Goal: Information Seeking & Learning: Learn about a topic

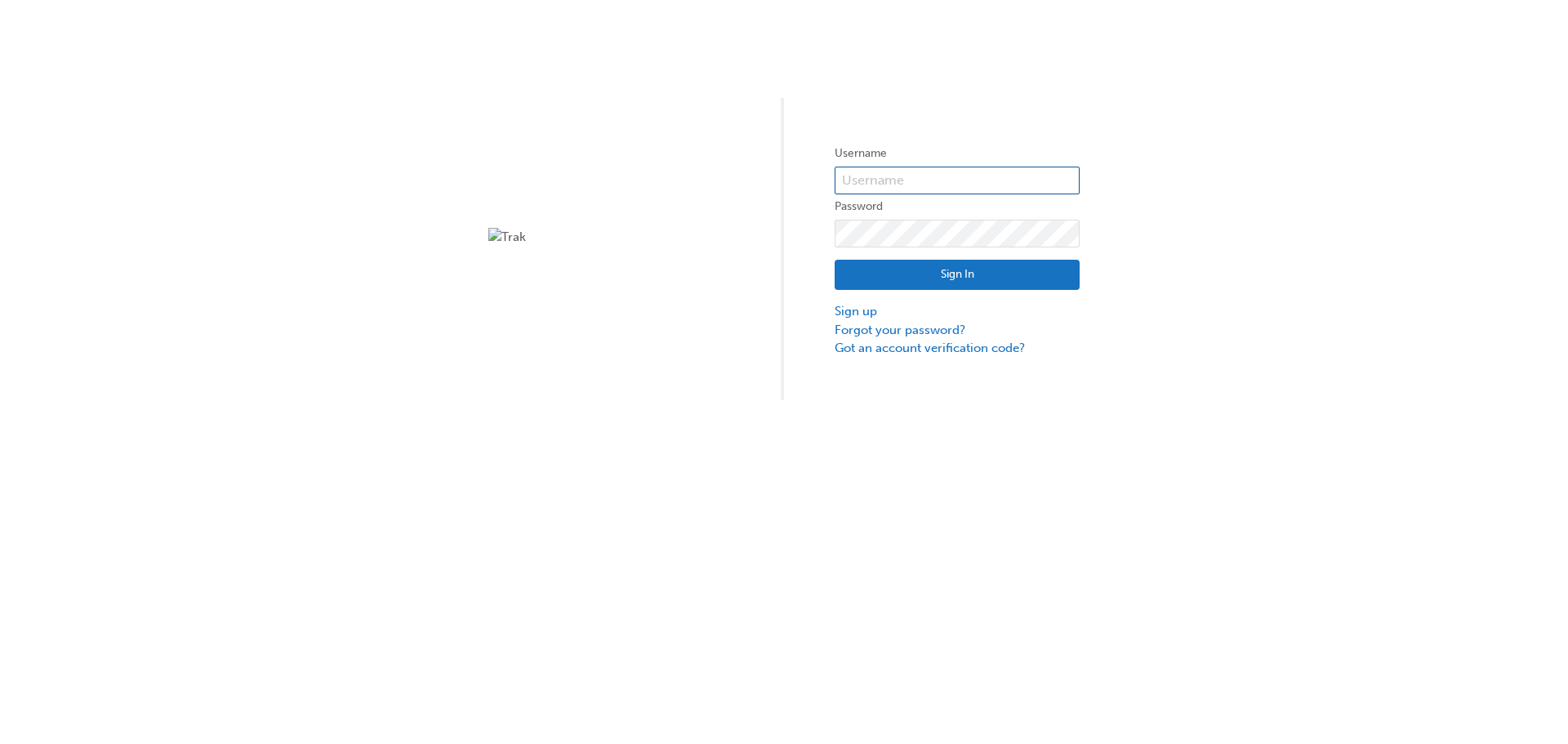
click at [956, 179] on input "text" at bounding box center [957, 180] width 245 height 27
type input "t"
type input "Thomas.Pham4"
click button "Sign In" at bounding box center [957, 275] width 245 height 31
click at [682, 116] on div "Username Password Sign In Sign up Forgot your password? Got an account verifica…" at bounding box center [784, 200] width 1568 height 400
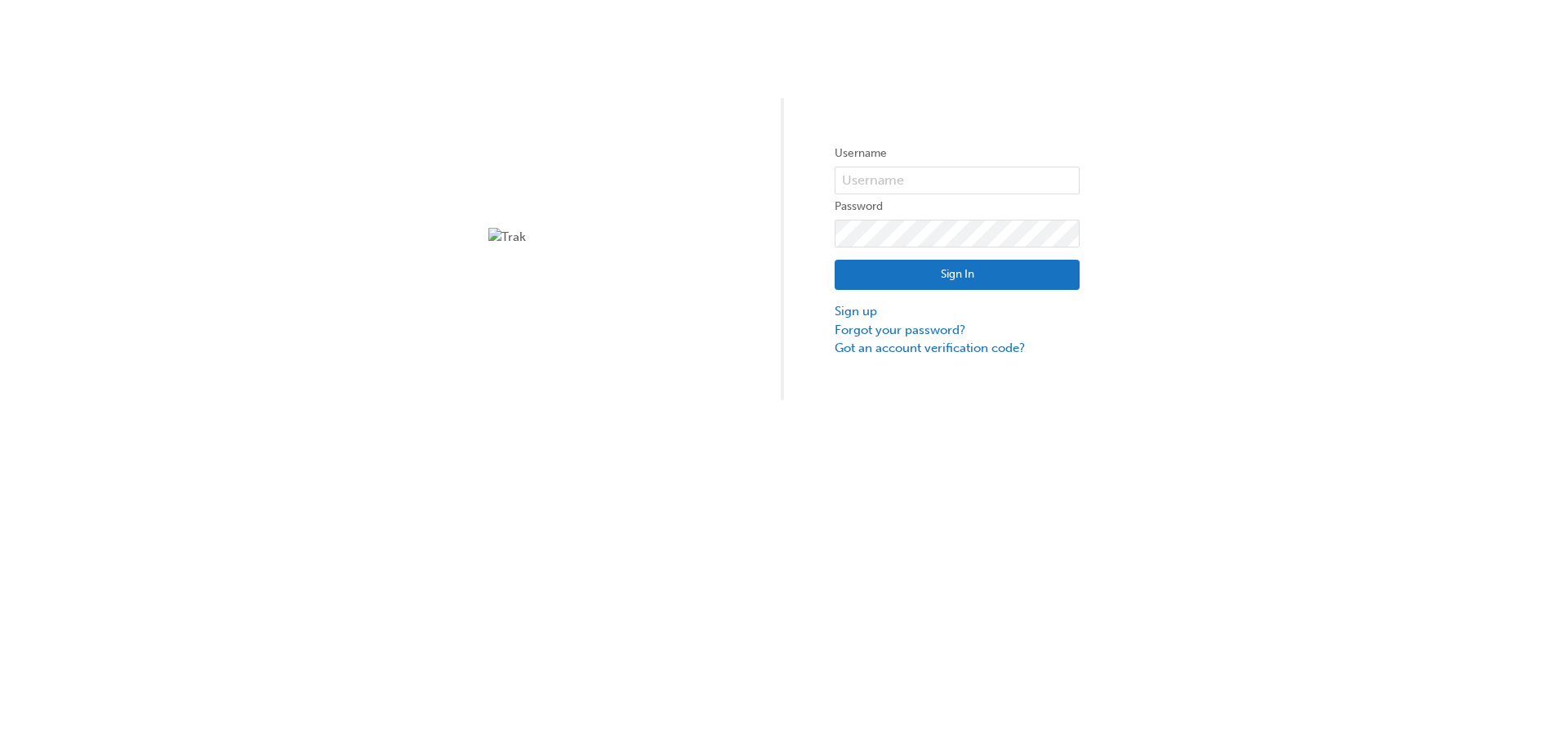
click at [506, 209] on div "Username Password Sign In Sign up Forgot your password? Got an account verifica…" at bounding box center [784, 200] width 1568 height 400
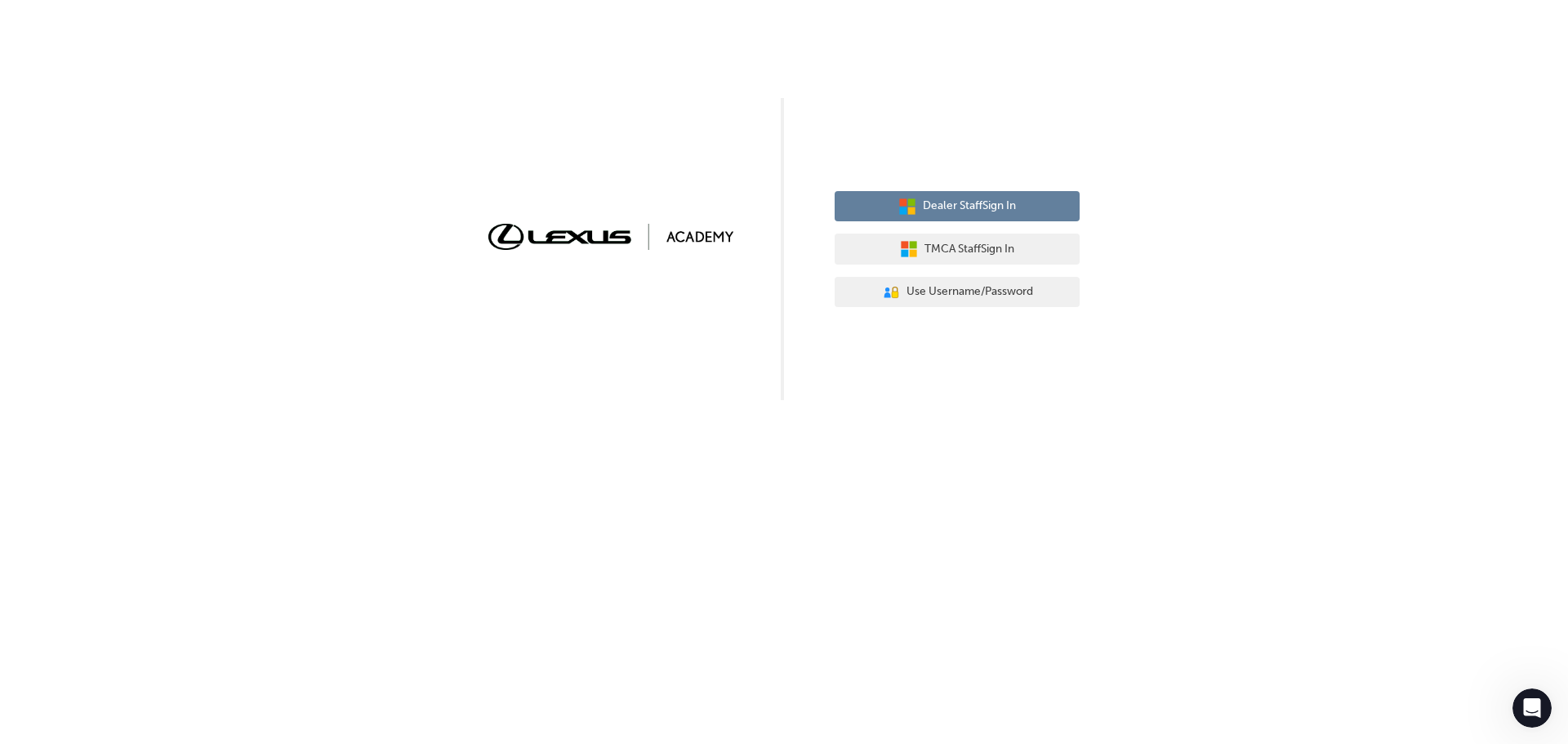
click at [988, 205] on span "Dealer Staff Sign In" at bounding box center [970, 206] width 93 height 19
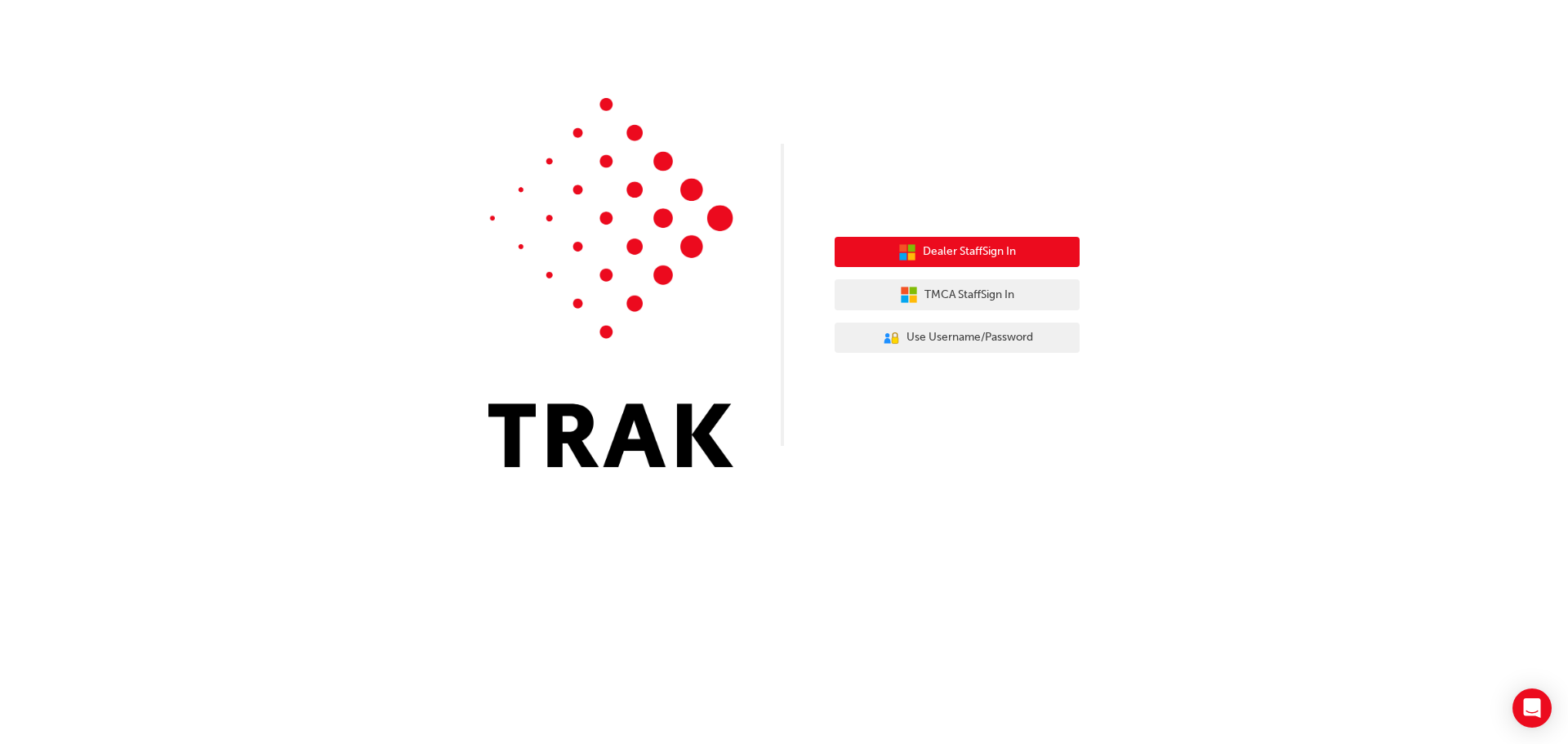
click at [974, 258] on span "Dealer Staff Sign In" at bounding box center [970, 252] width 93 height 19
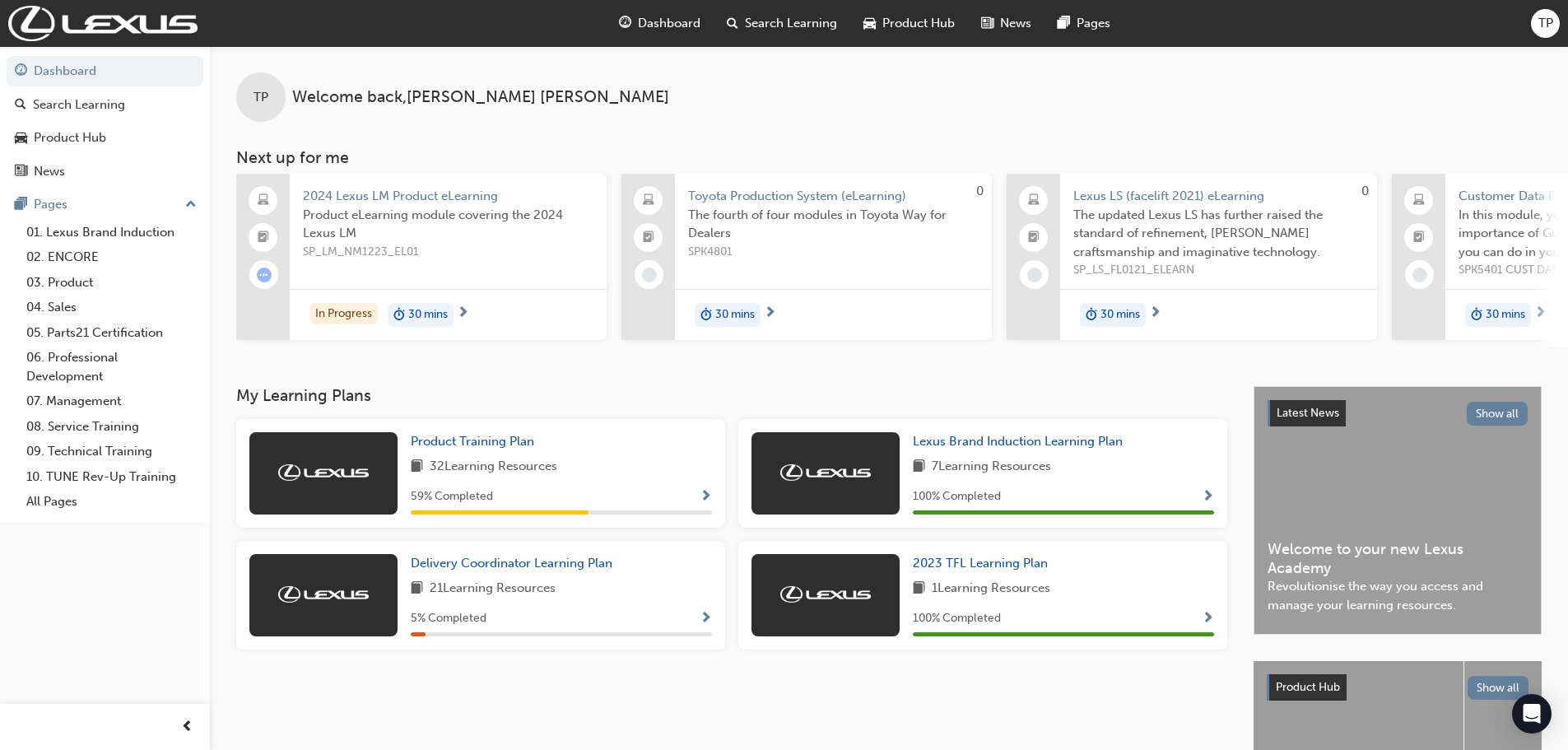
click at [784, 31] on span "Search Learning" at bounding box center [791, 24] width 93 height 19
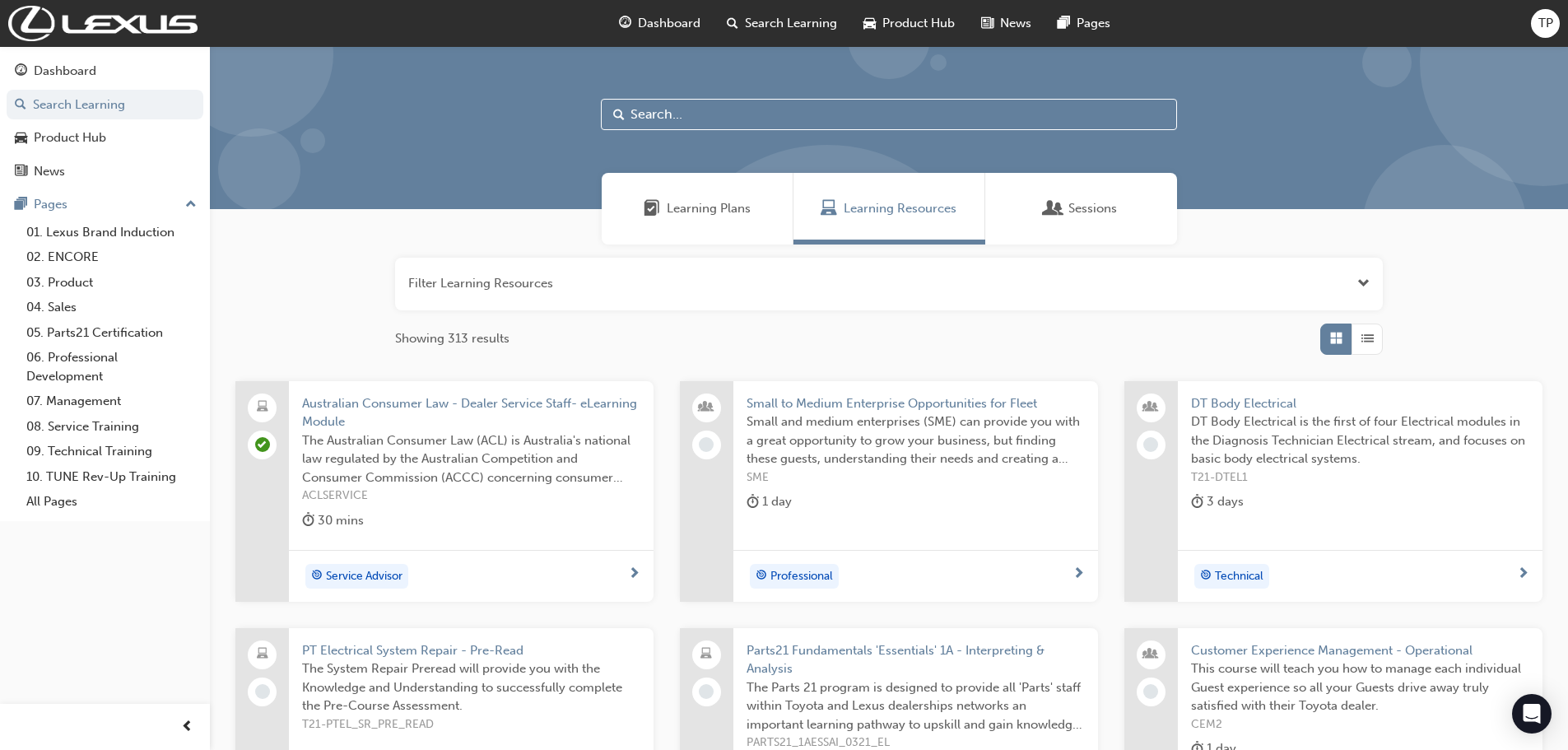
click at [854, 117] on input "text" at bounding box center [889, 115] width 576 height 31
type input "encore"
